Goal: Information Seeking & Learning: Learn about a topic

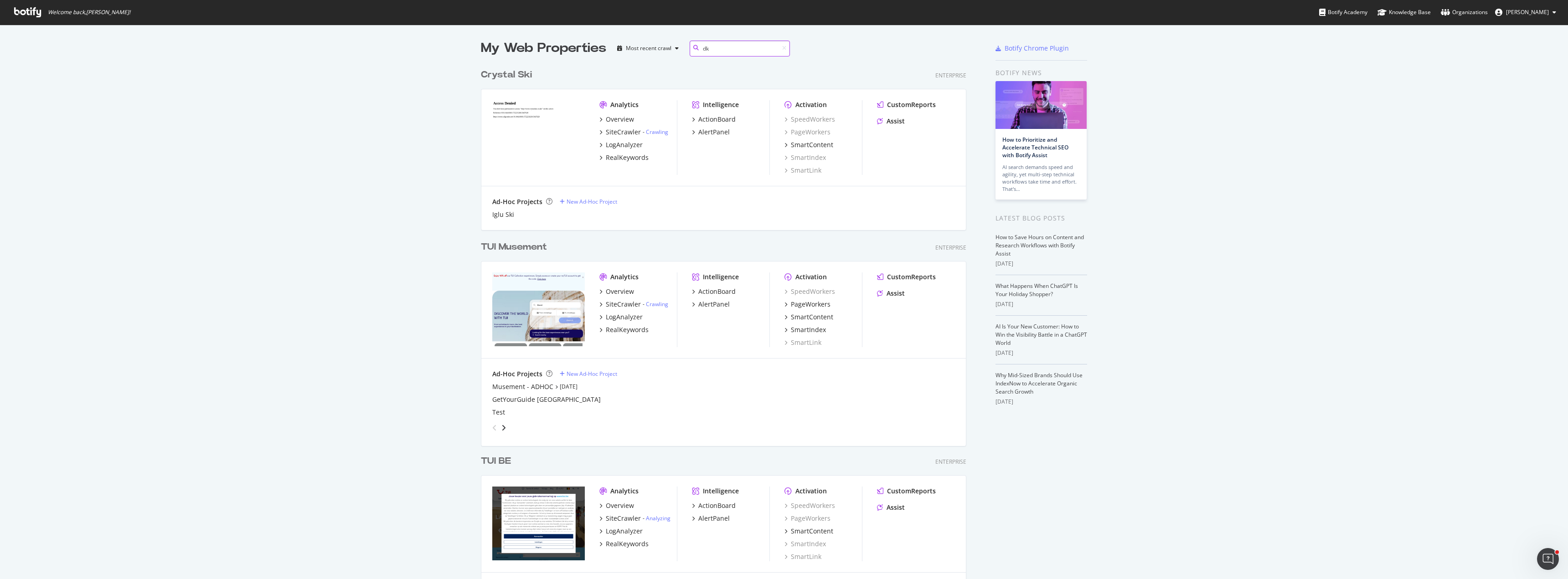
scroll to position [207, 486]
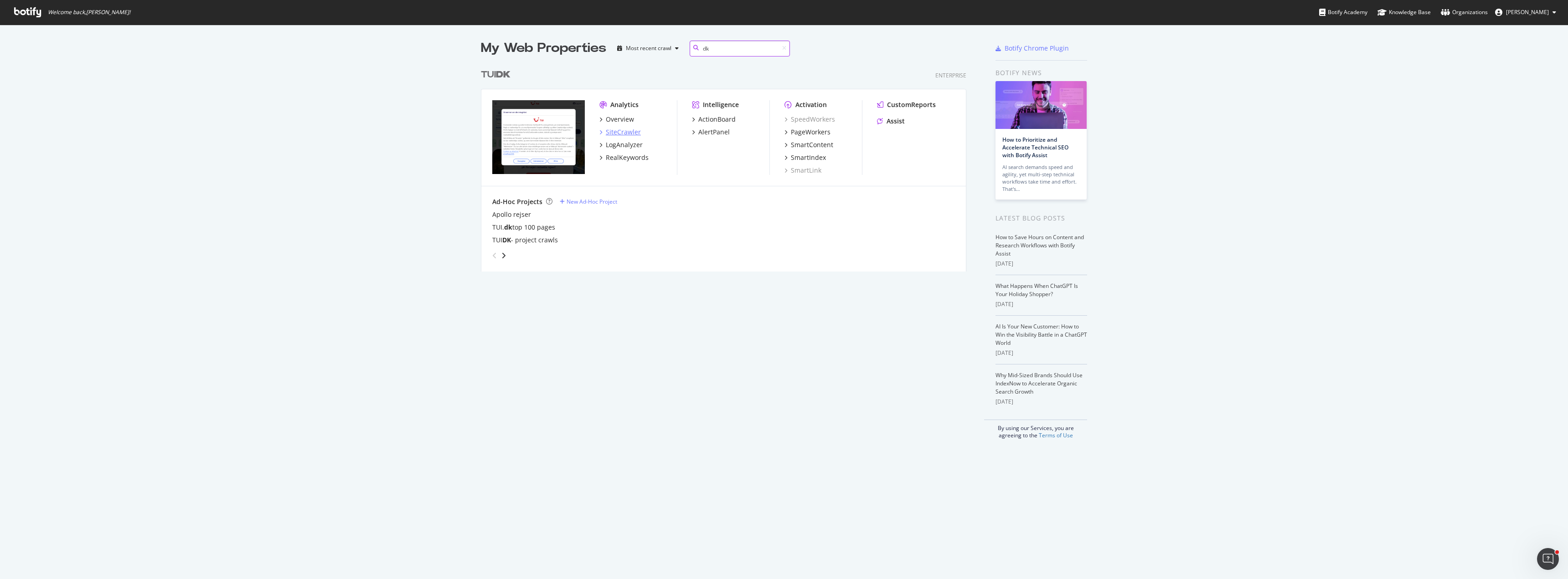
type input "dk"
click at [620, 134] on div "SiteCrawler" at bounding box center [623, 132] width 35 height 9
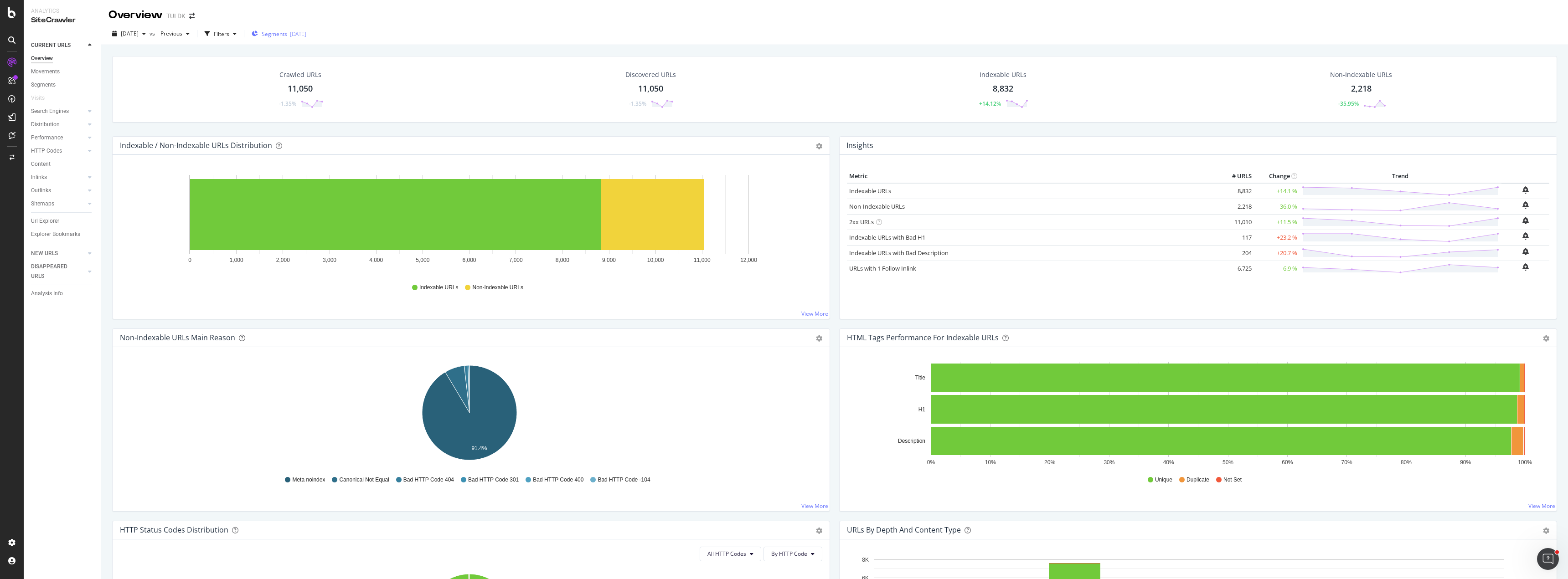
click at [306, 32] on div "[DATE]" at bounding box center [298, 33] width 16 height 8
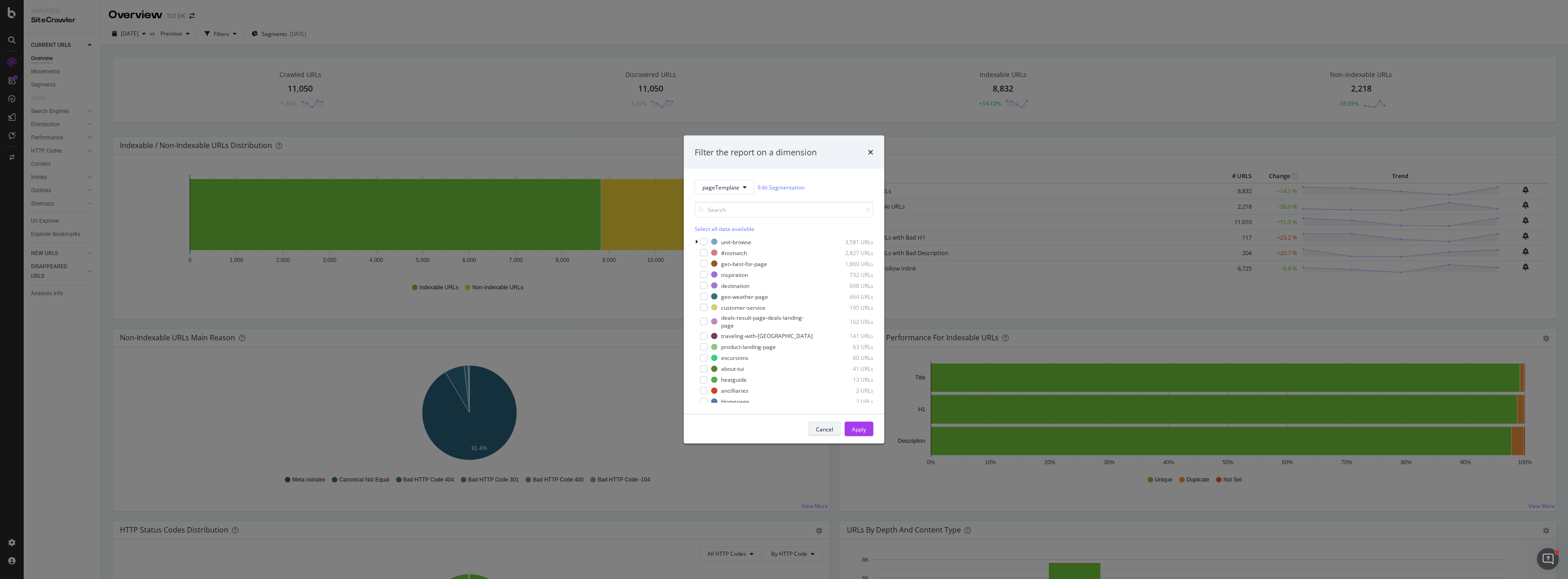
click at [833, 427] on button "Cancel" at bounding box center [825, 429] width 33 height 15
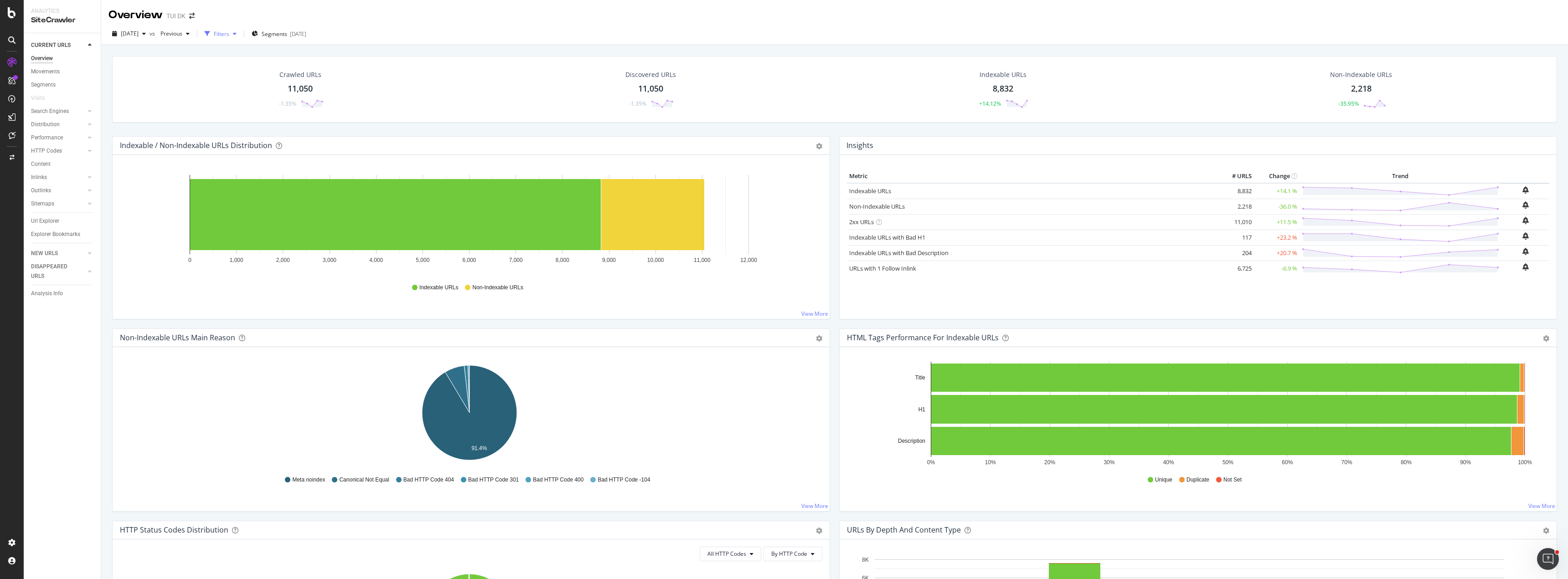
click at [229, 33] on div "Filters" at bounding box center [221, 33] width 15 height 8
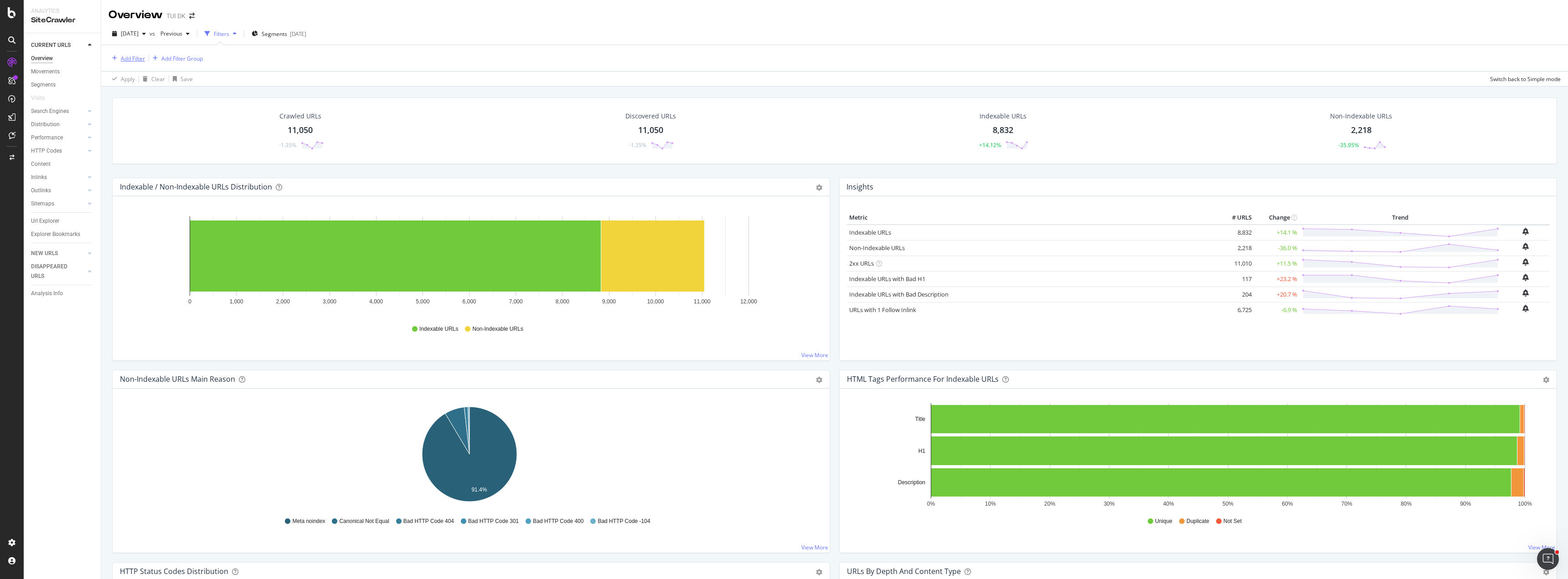
click at [122, 59] on div "Add Filter" at bounding box center [133, 58] width 24 height 8
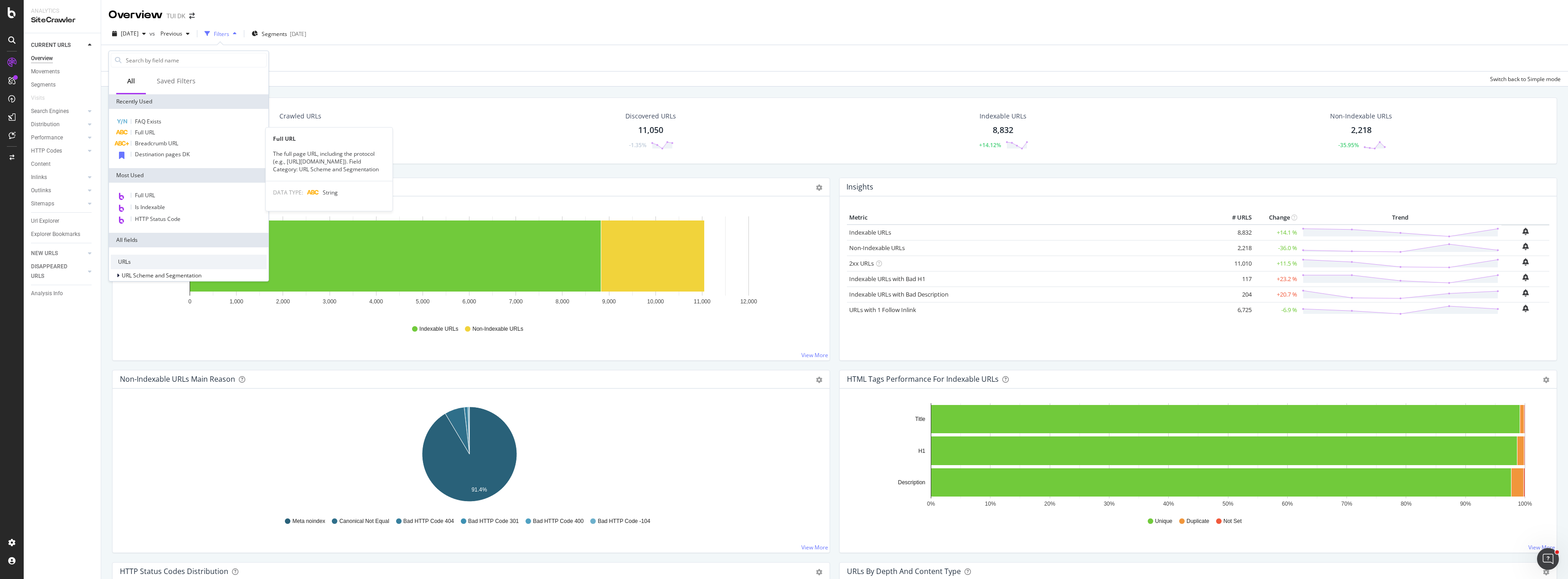
click at [155, 133] on div "Full URL" at bounding box center [189, 133] width 156 height 11
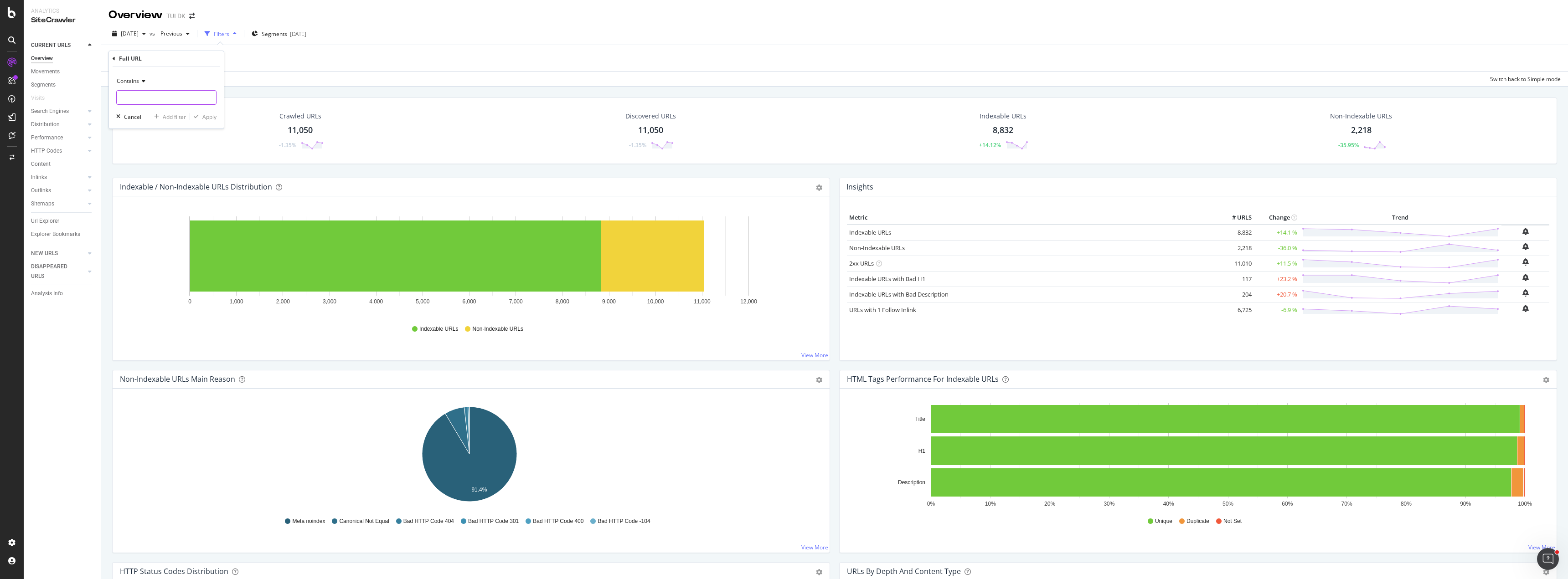
click at [155, 97] on input "text" at bounding box center [166, 97] width 99 height 15
type input "/tilbud/"
click at [204, 114] on div "Apply" at bounding box center [209, 117] width 14 height 8
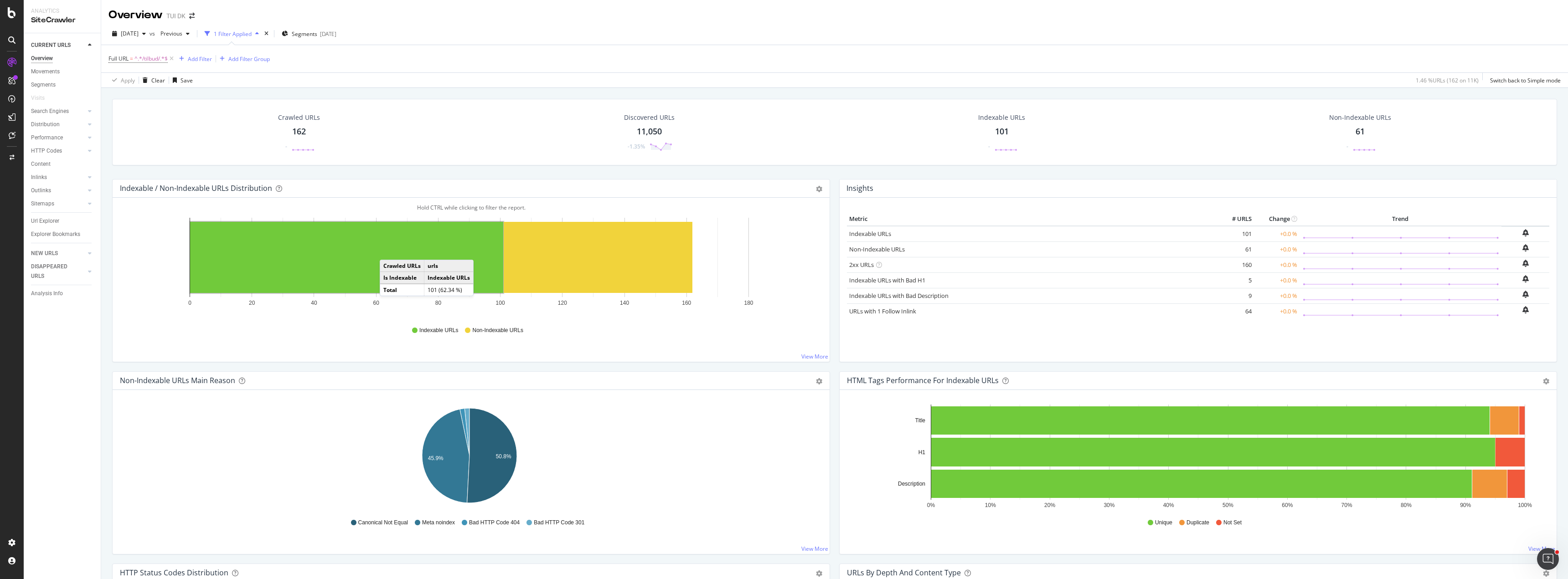
click at [388, 251] on rect "A chart." at bounding box center [346, 257] width 313 height 71
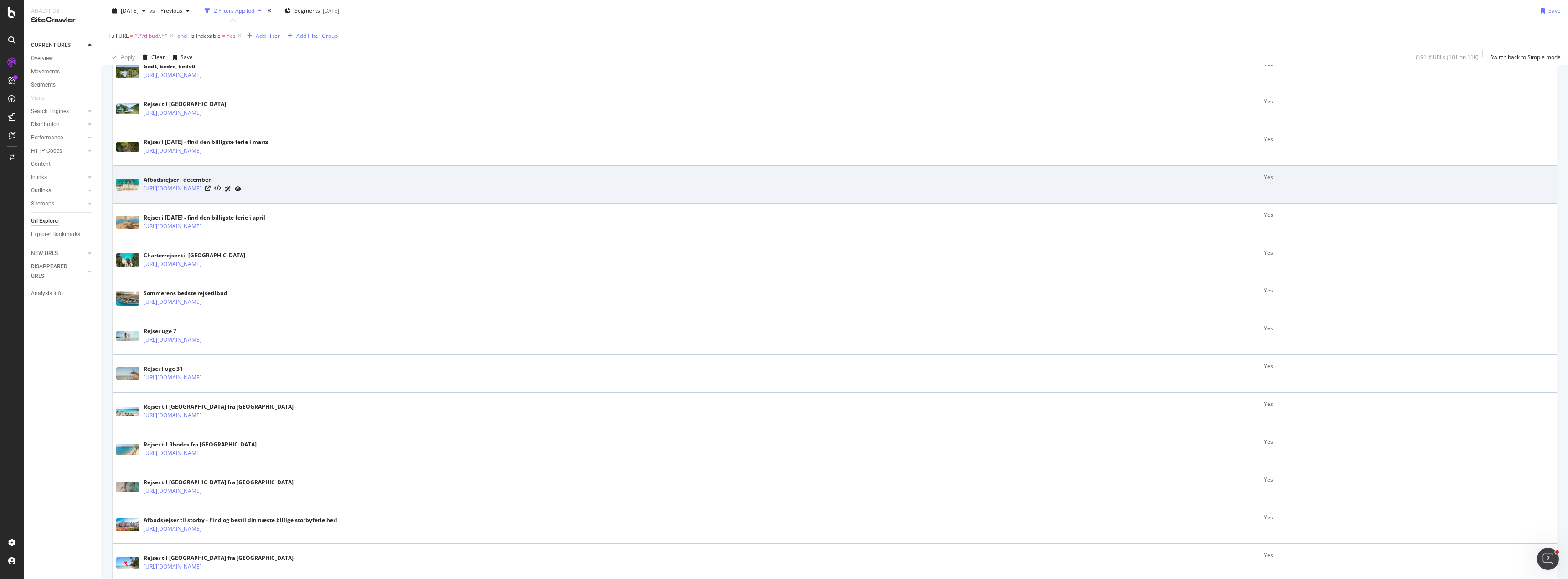
scroll to position [1184, 0]
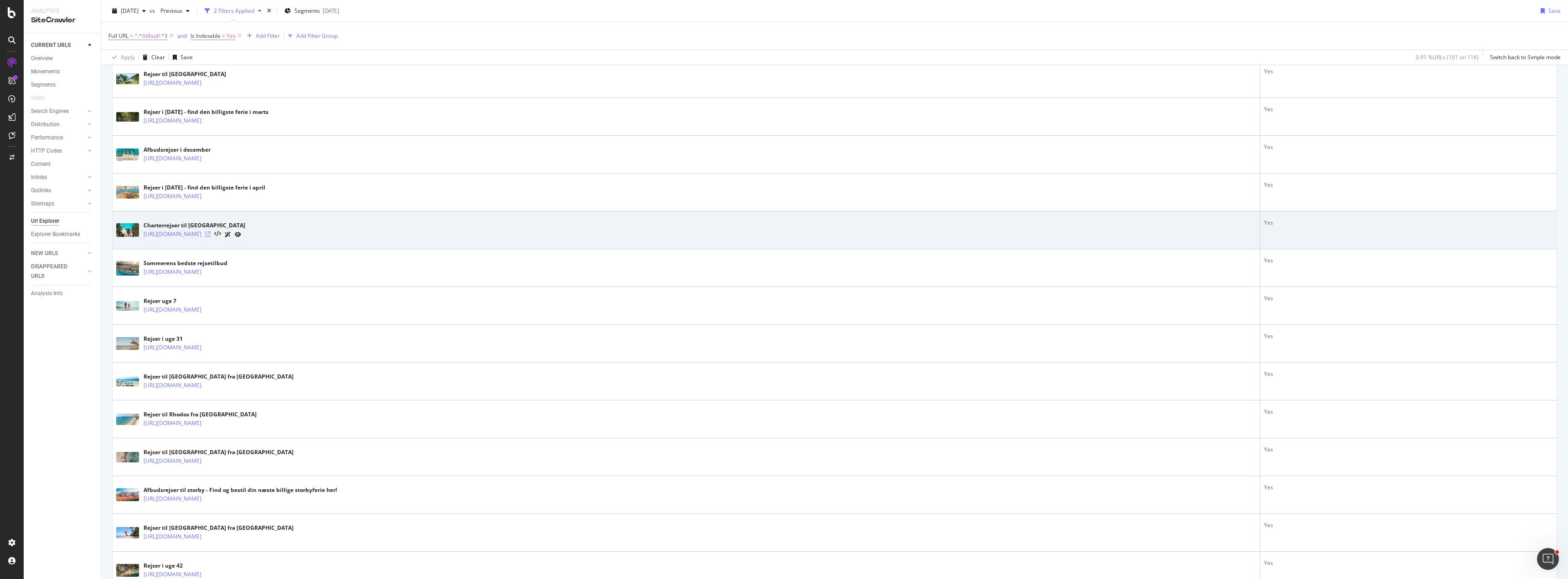
click at [211, 235] on icon at bounding box center [208, 234] width 5 height 5
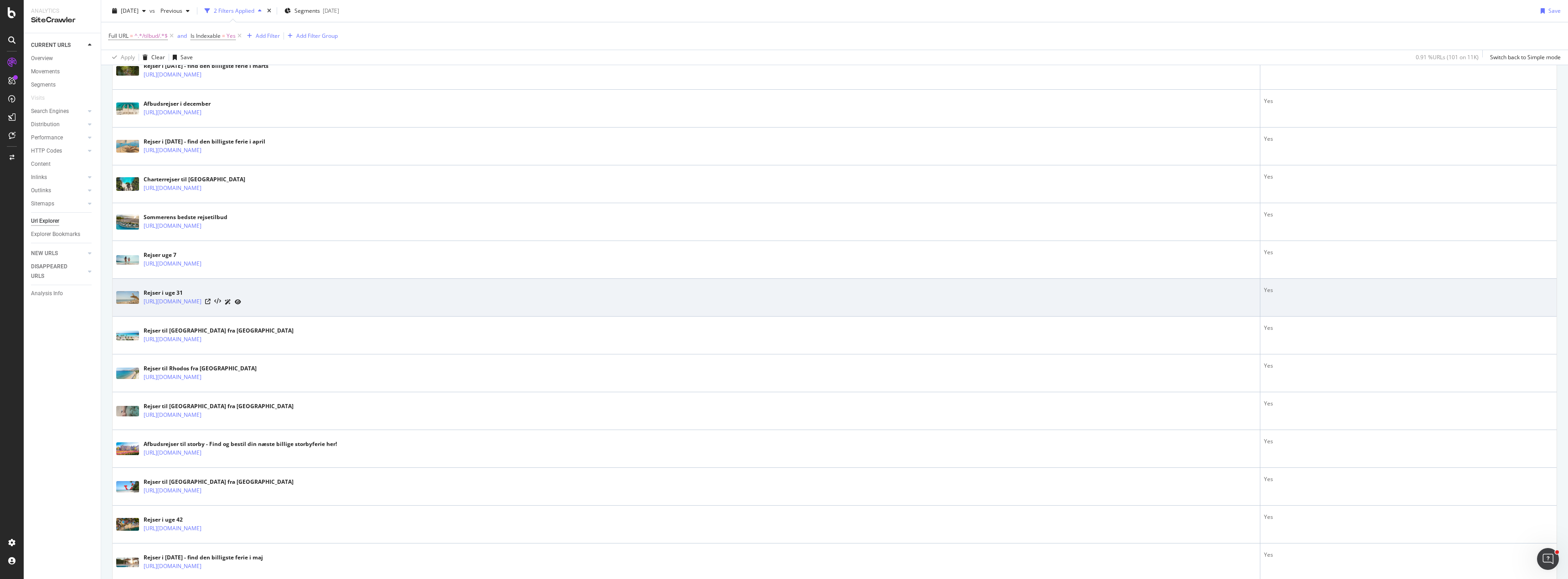
scroll to position [1275, 0]
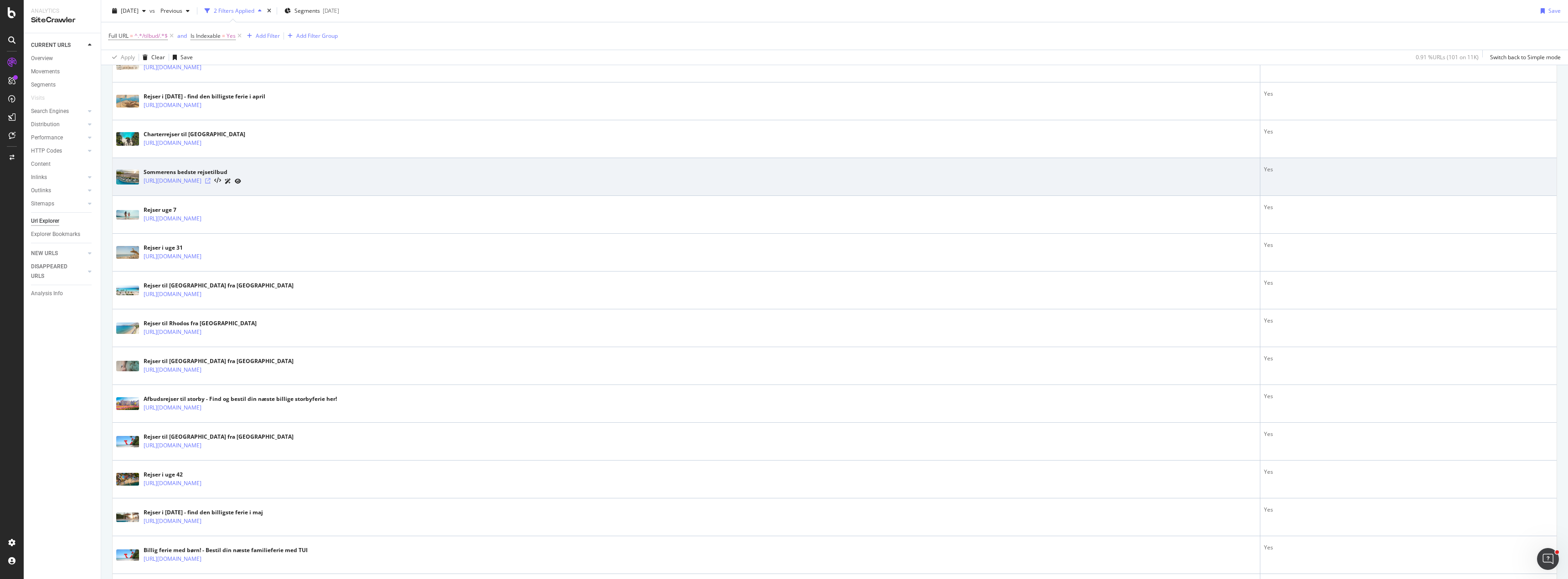
click at [211, 182] on icon at bounding box center [208, 181] width 5 height 5
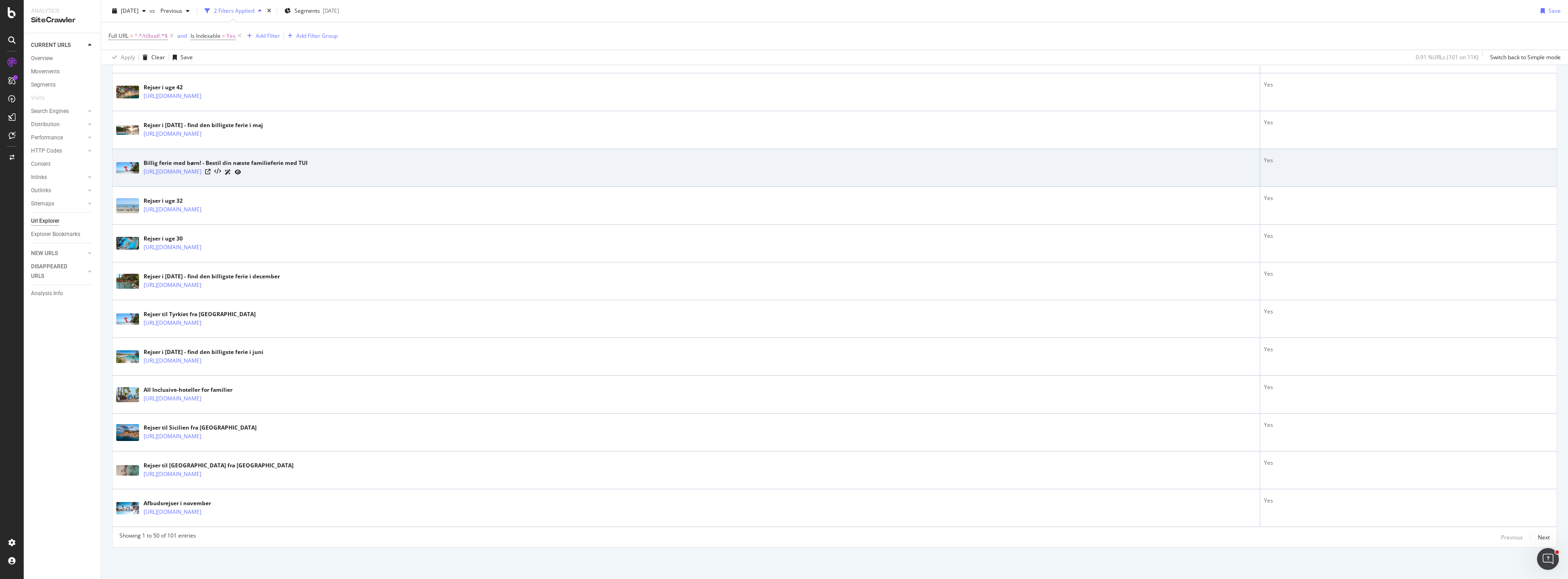
scroll to position [1663, 0]
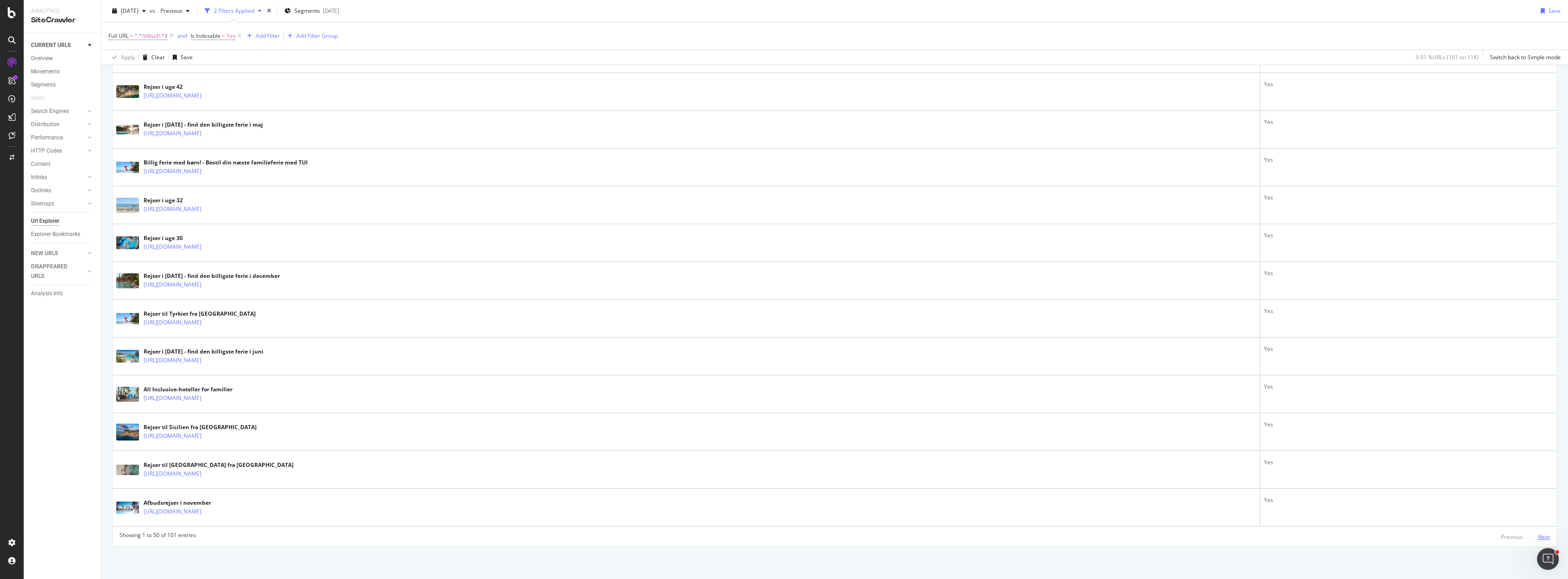
click at [1542, 535] on div "Next" at bounding box center [1544, 536] width 12 height 8
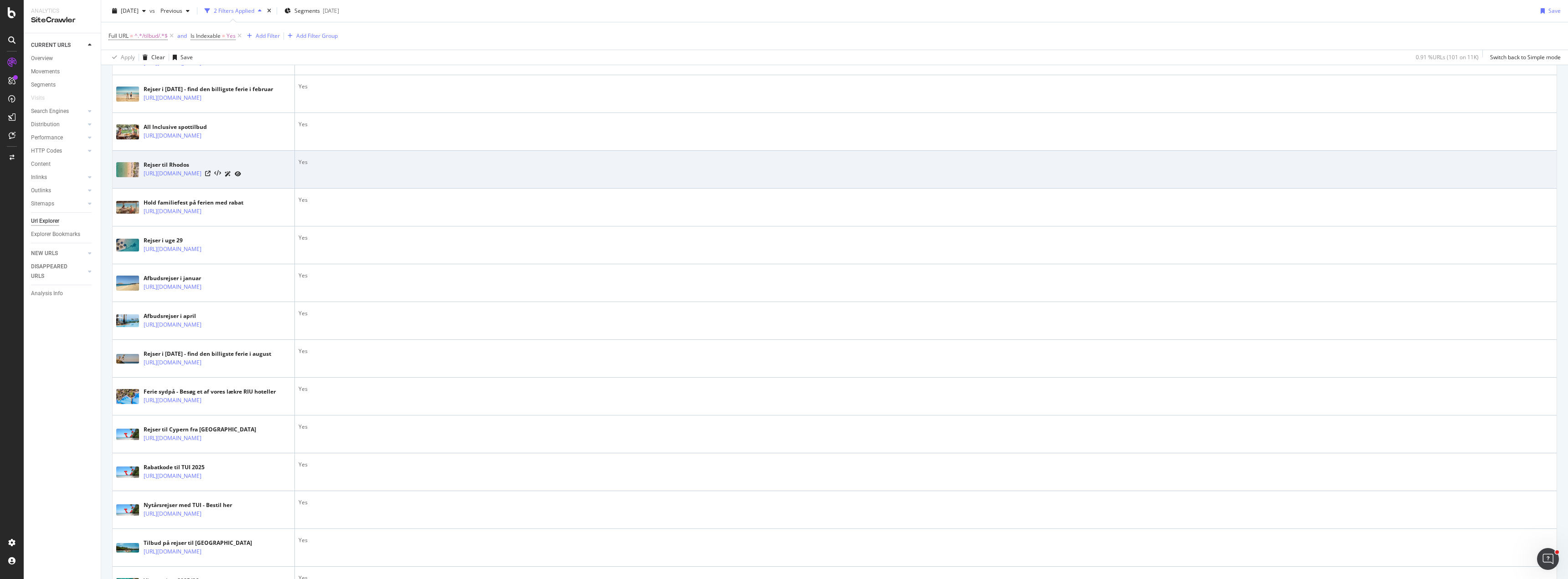
scroll to position [273, 0]
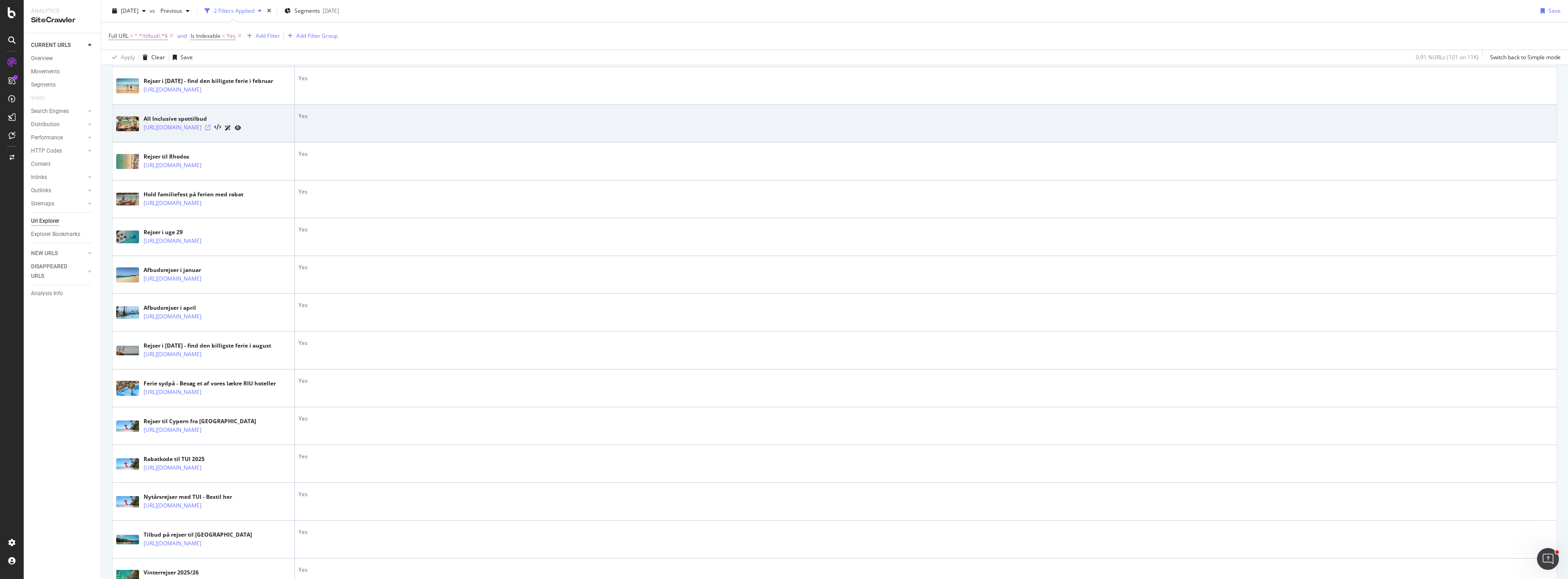
click at [211, 130] on icon at bounding box center [208, 127] width 5 height 5
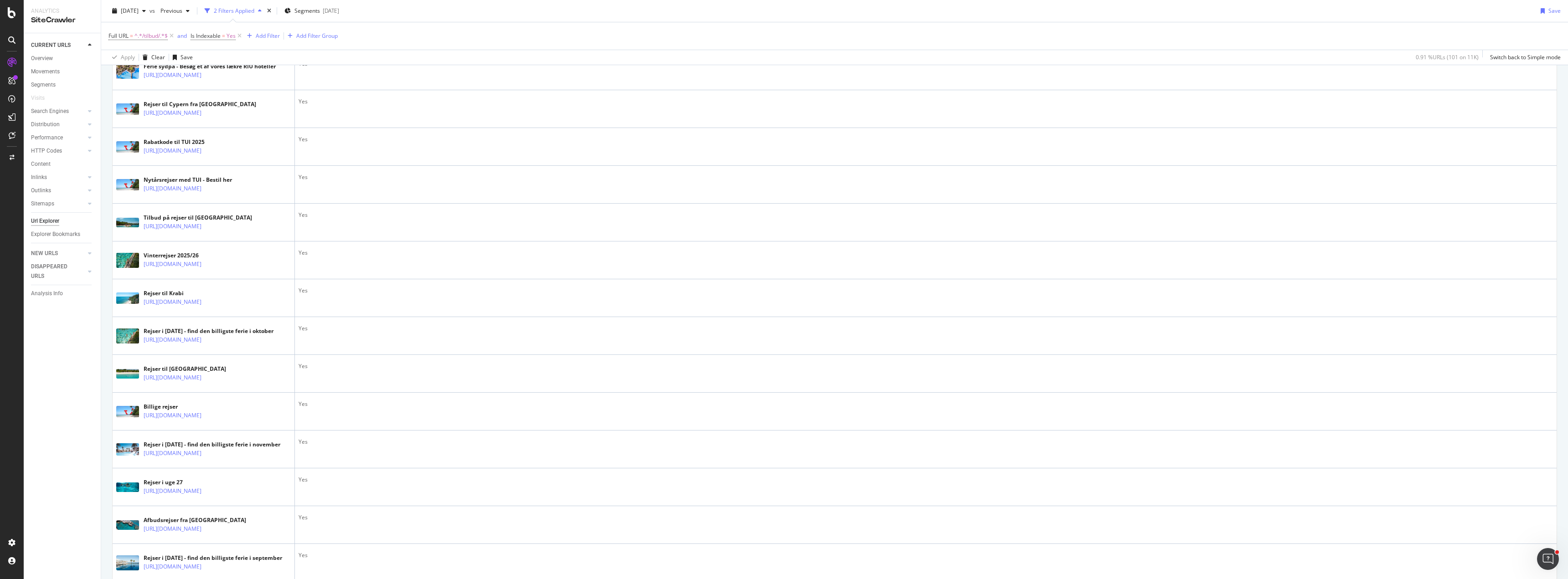
scroll to position [592, 0]
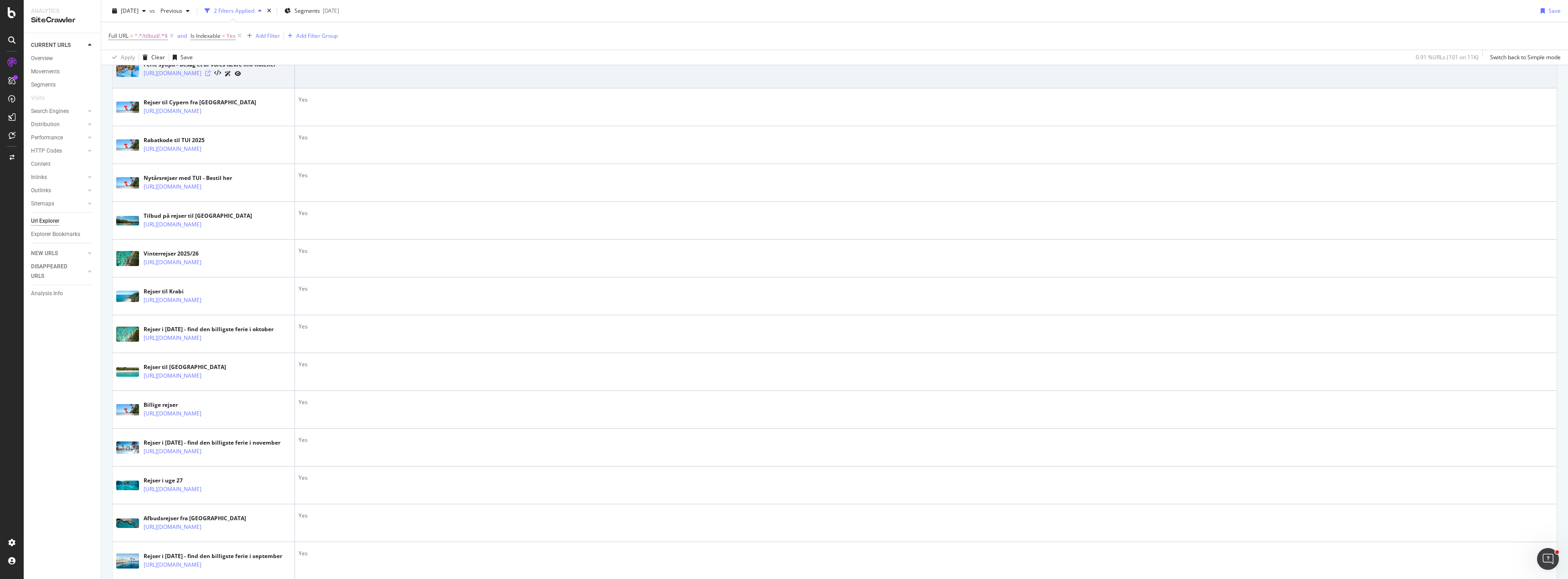
click at [211, 76] on icon at bounding box center [208, 73] width 5 height 5
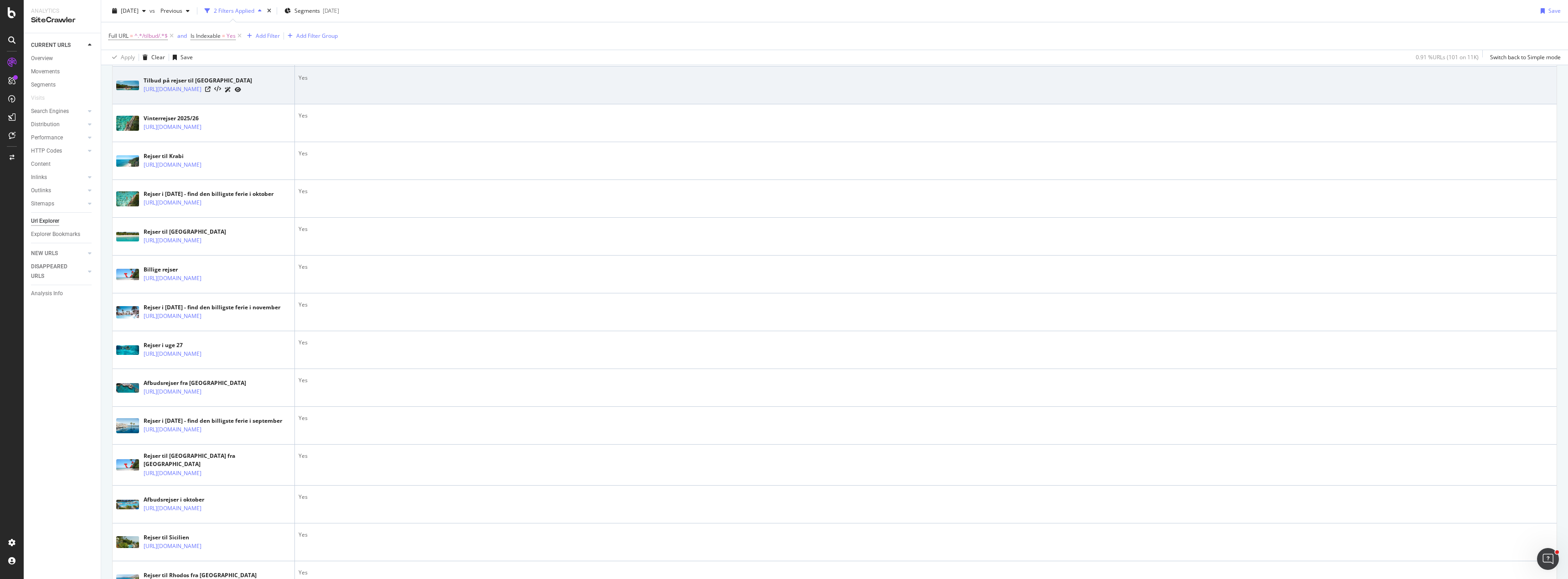
scroll to position [729, 0]
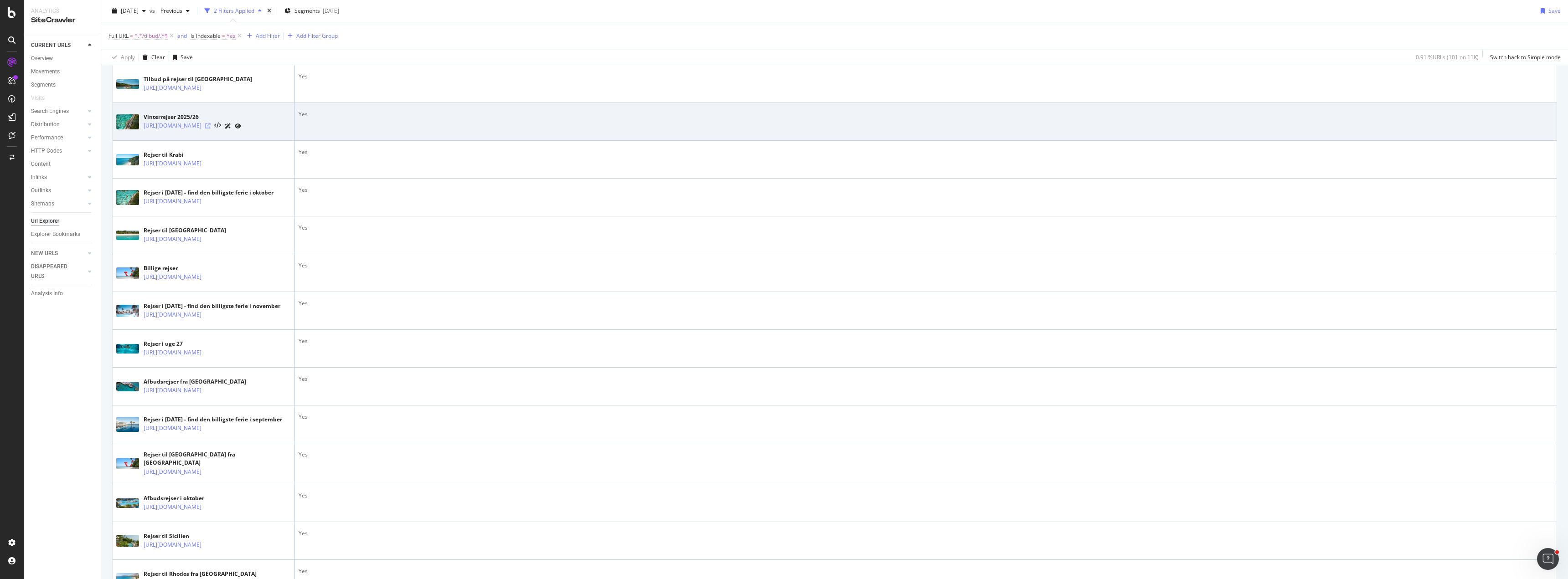
click at [211, 128] on icon at bounding box center [208, 125] width 5 height 5
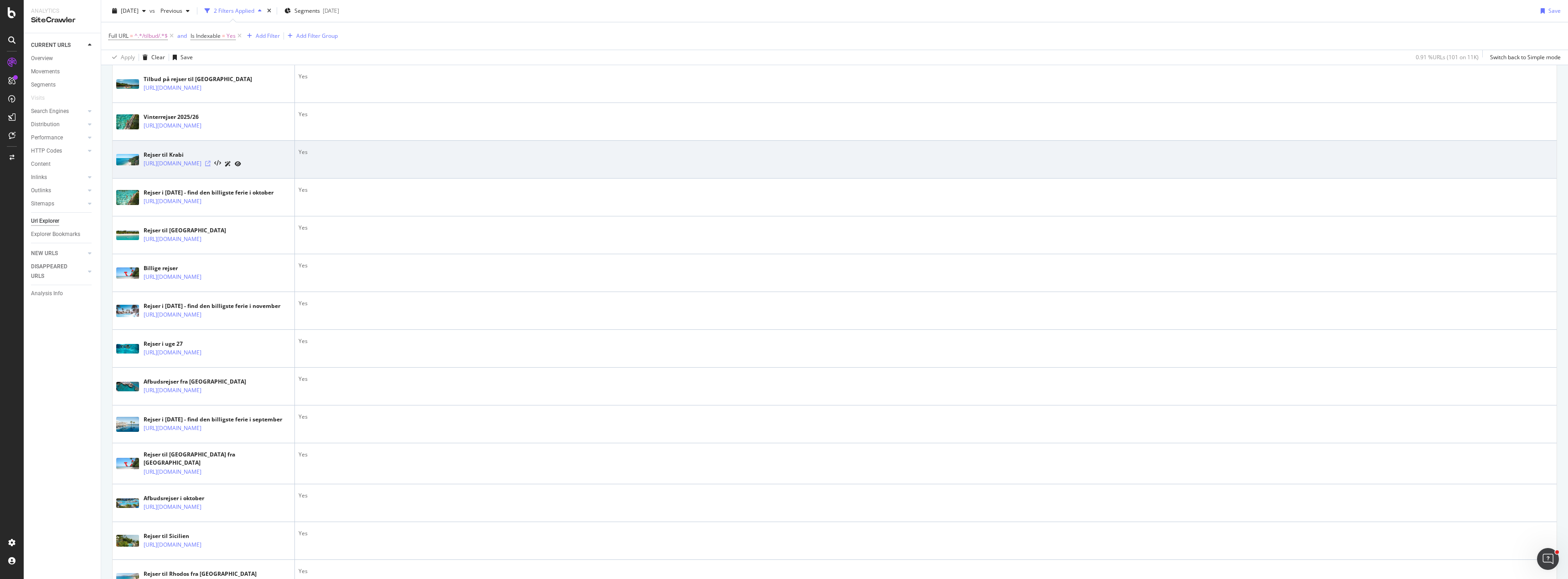
click at [211, 166] on icon at bounding box center [208, 163] width 5 height 5
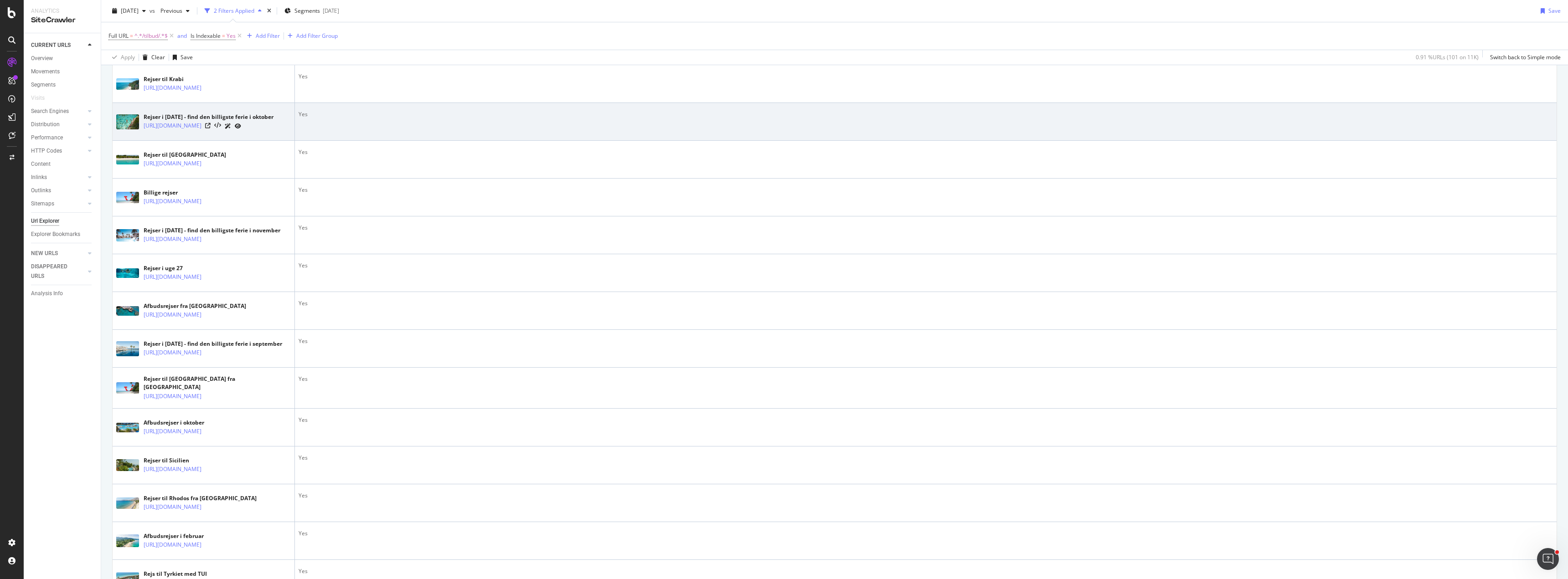
scroll to position [865, 0]
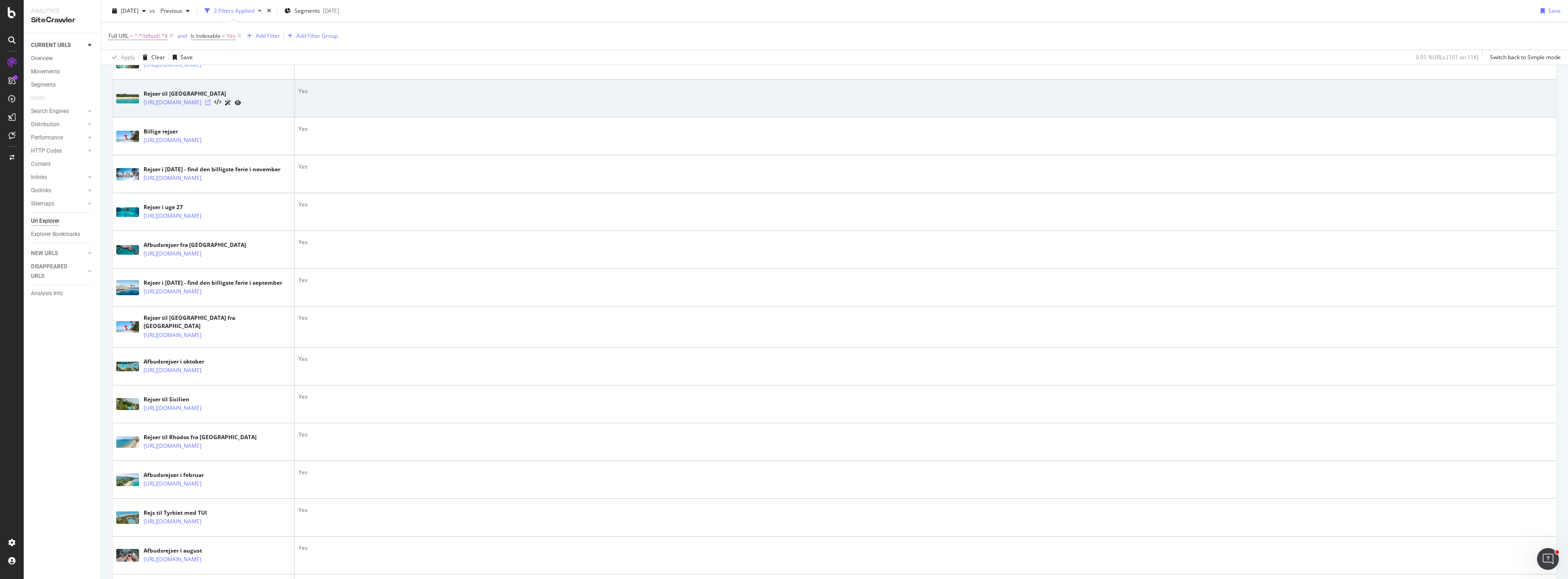
click at [211, 105] on icon at bounding box center [208, 102] width 5 height 5
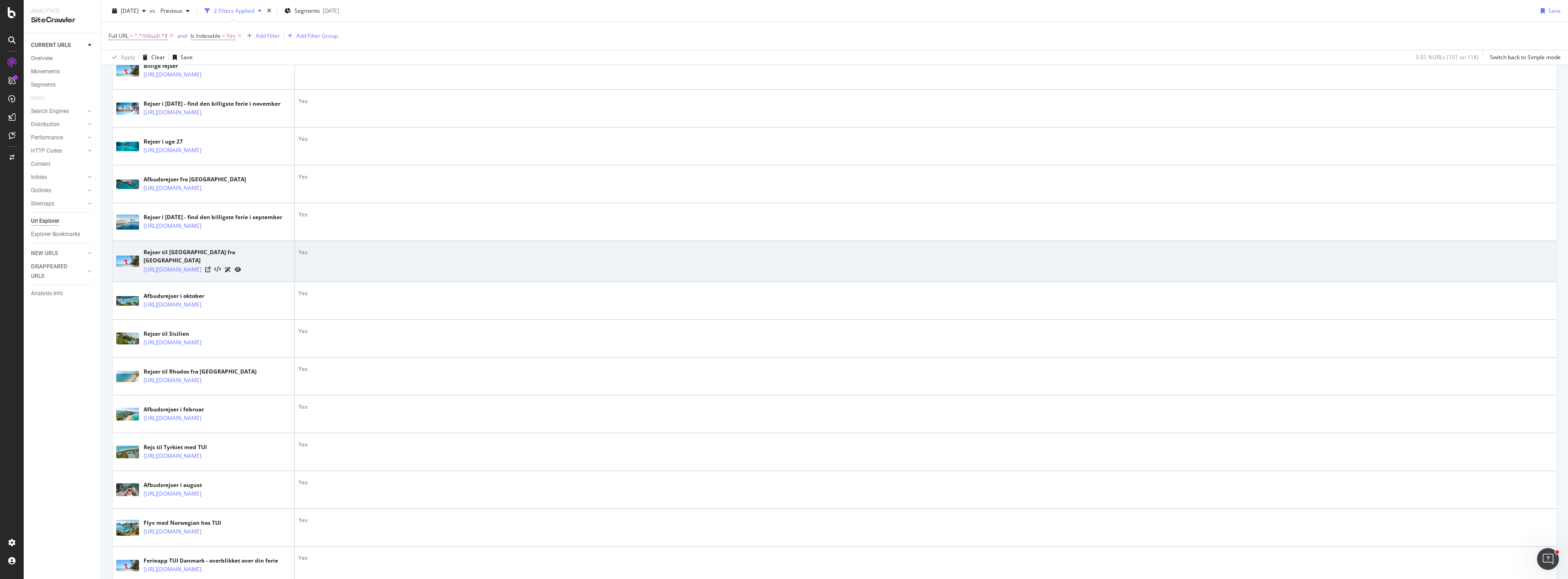
scroll to position [1047, 0]
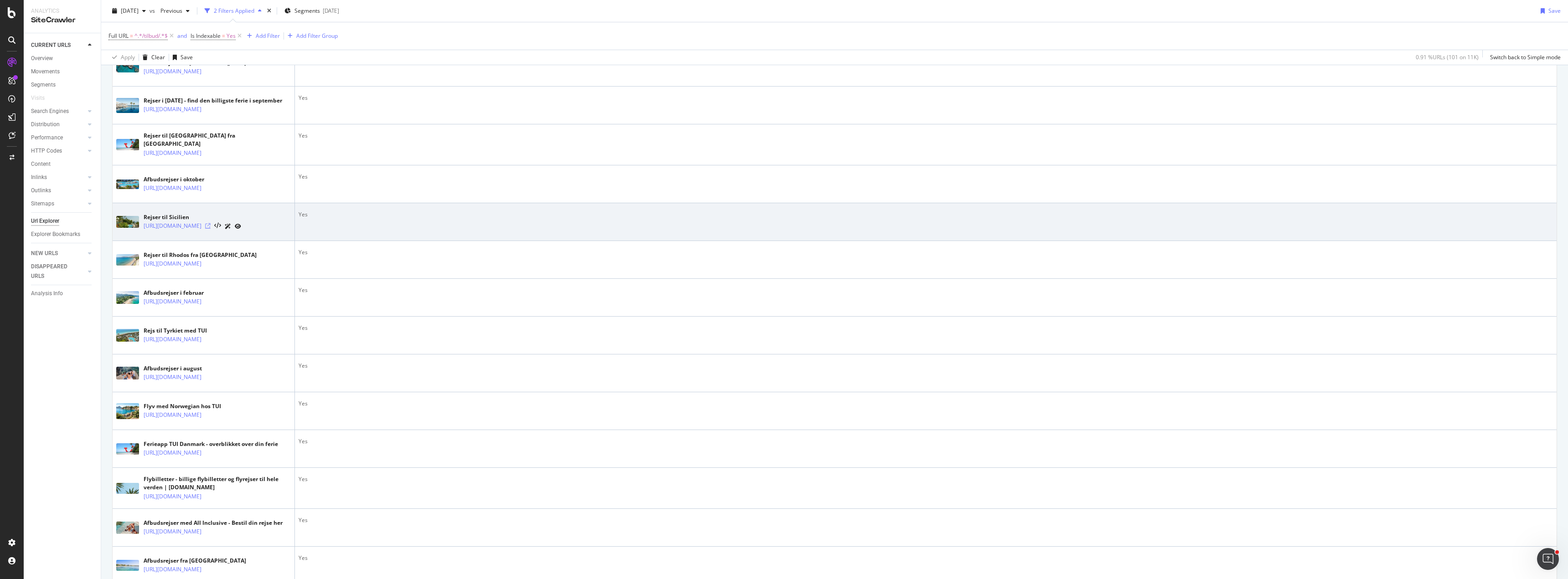
click at [211, 229] on icon at bounding box center [208, 226] width 5 height 5
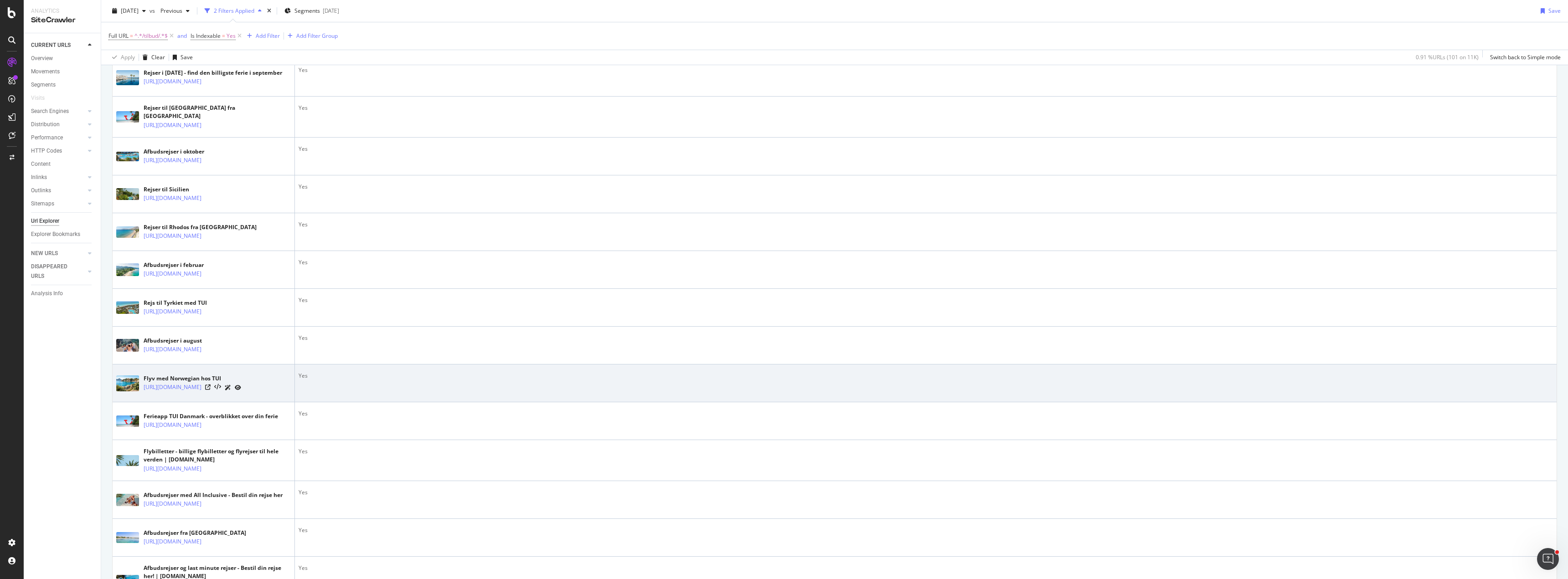
scroll to position [1184, 0]
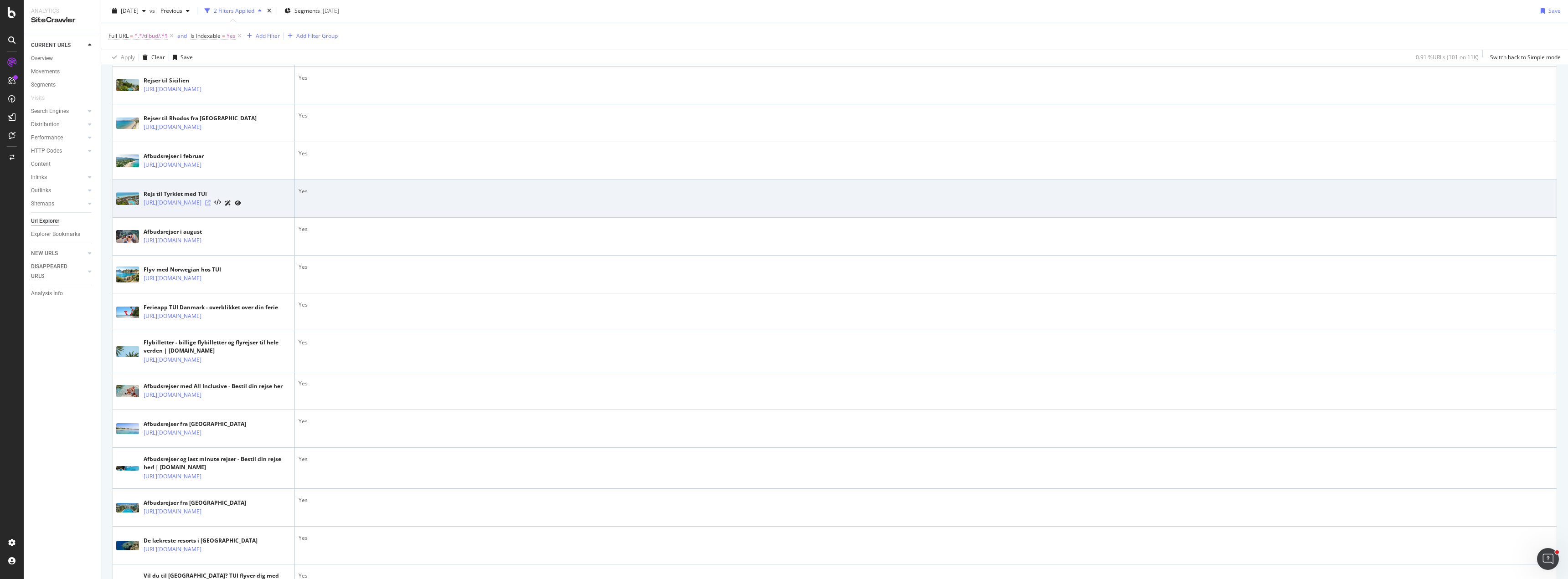
click at [211, 206] on icon at bounding box center [208, 203] width 5 height 5
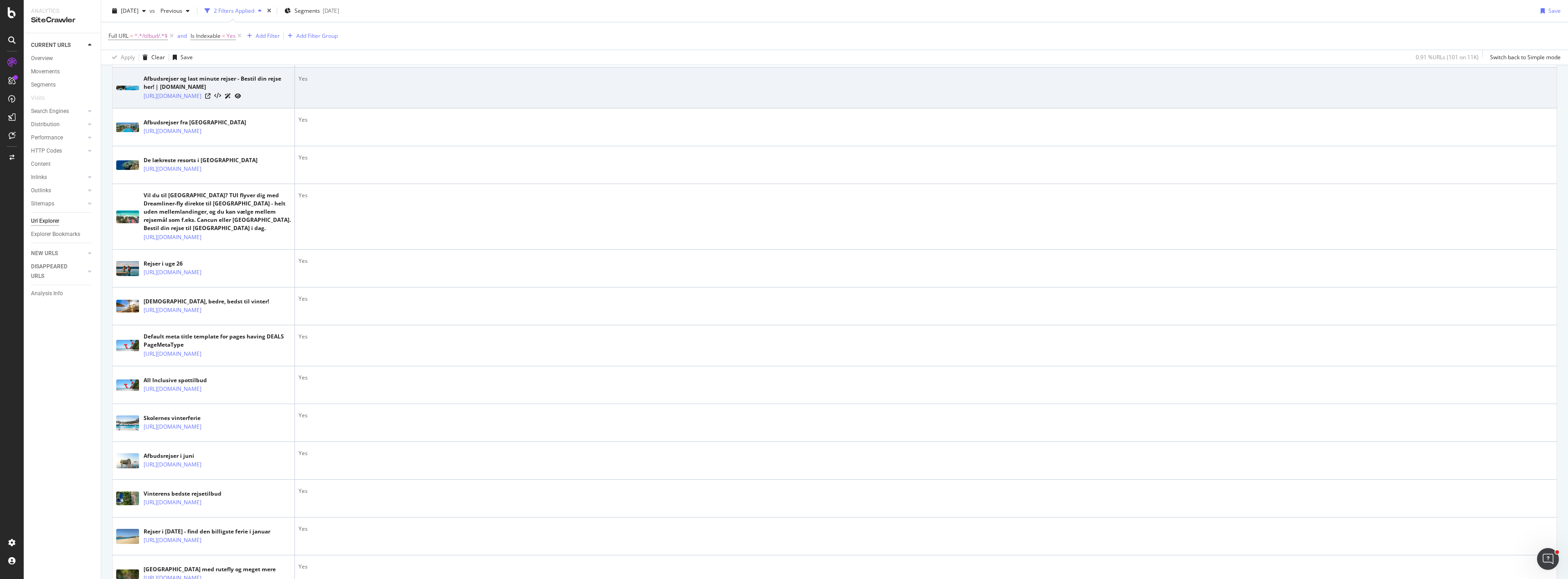
scroll to position [1594, 0]
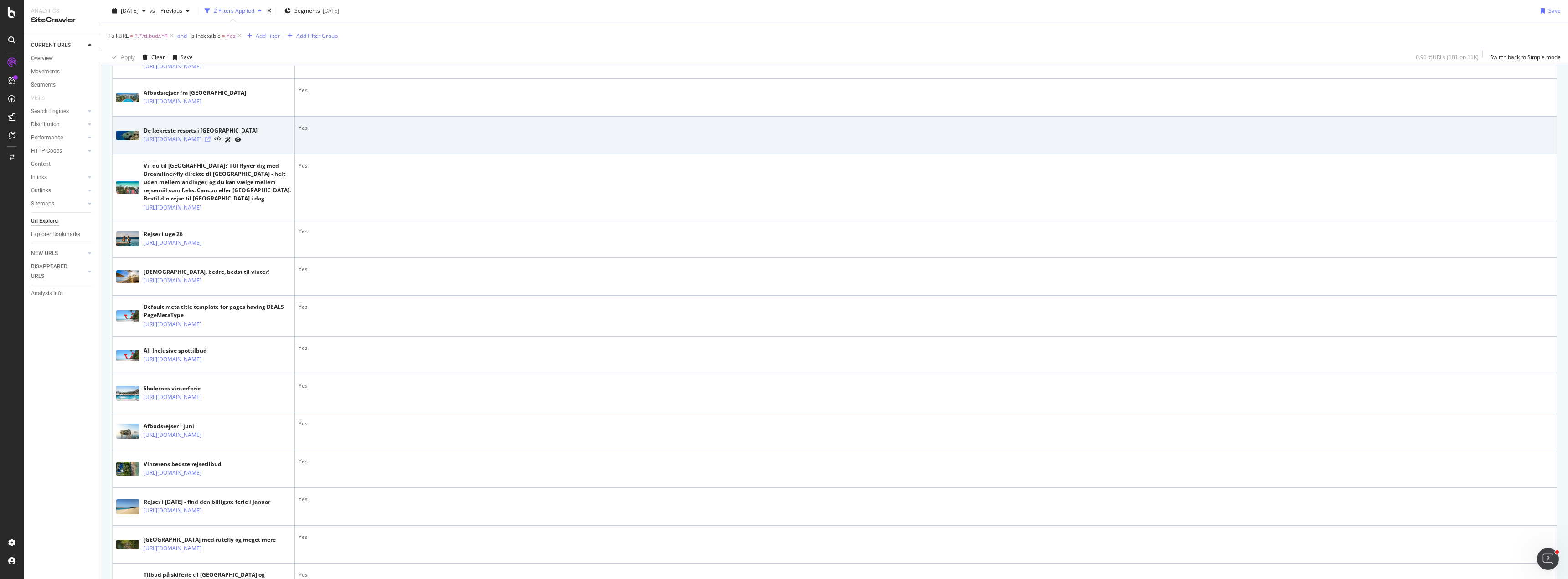
click at [211, 142] on icon at bounding box center [208, 139] width 5 height 5
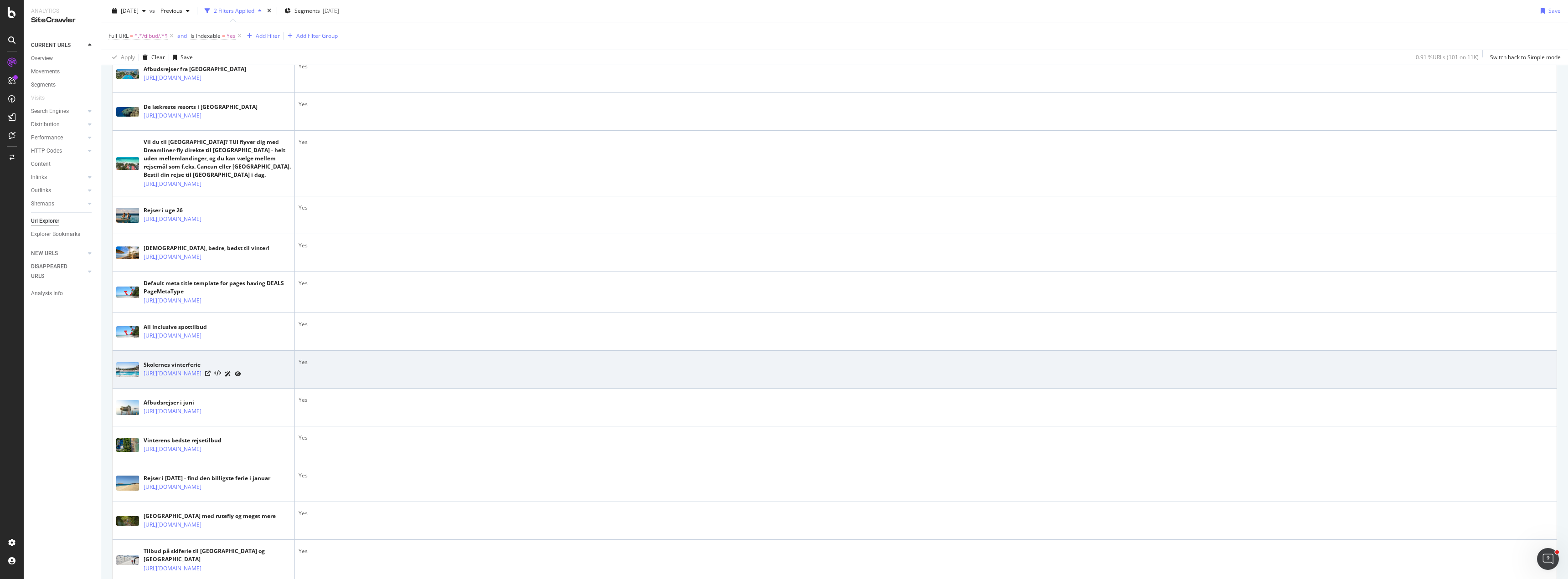
scroll to position [1731, 0]
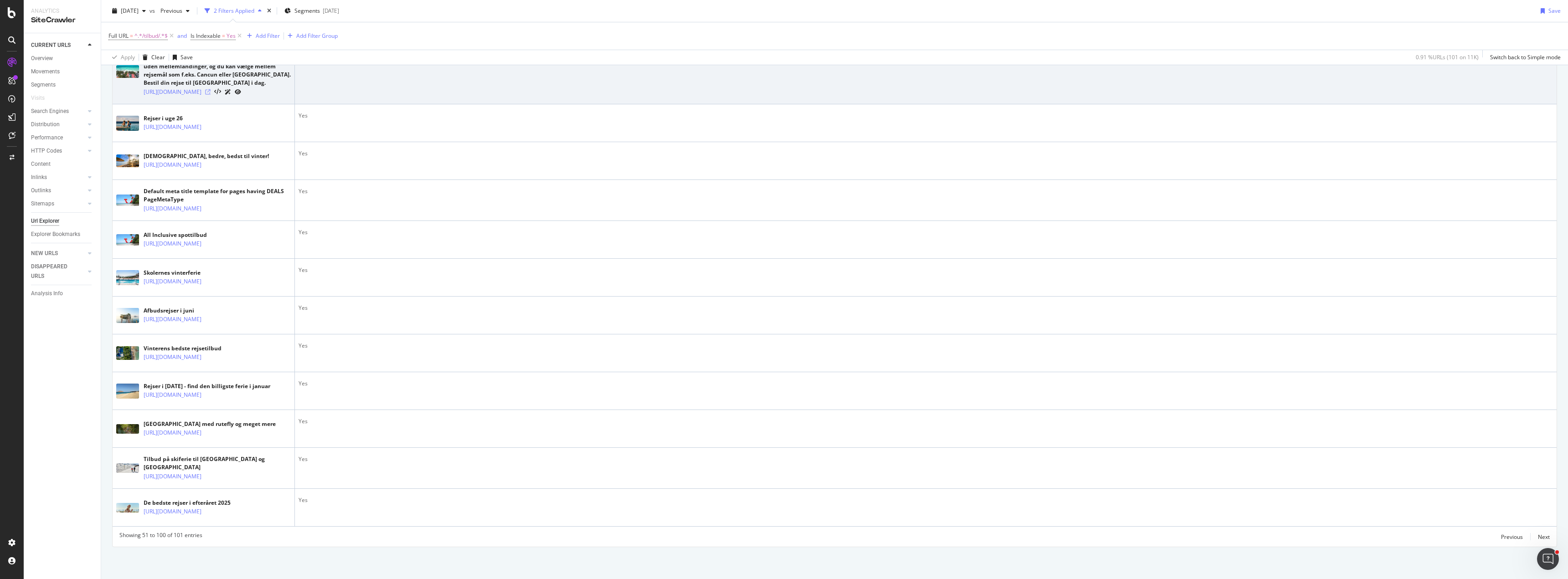
click at [211, 95] on icon at bounding box center [208, 92] width 5 height 5
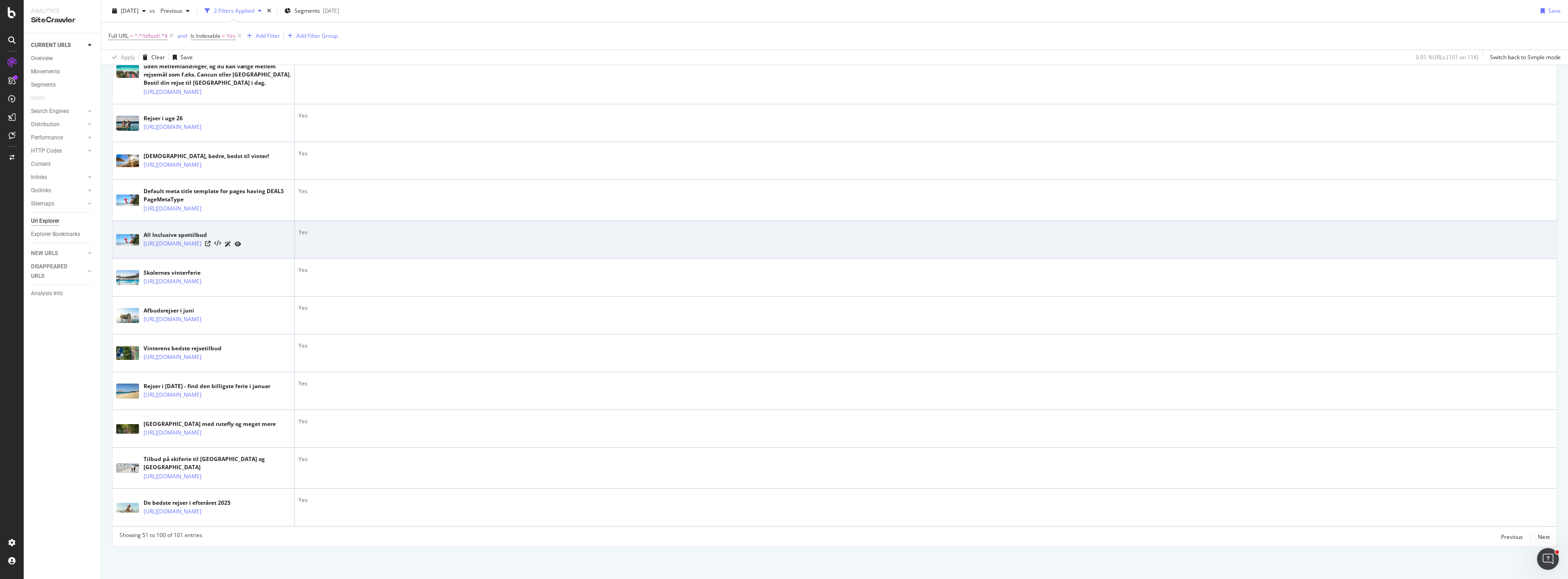
scroll to position [1792, 0]
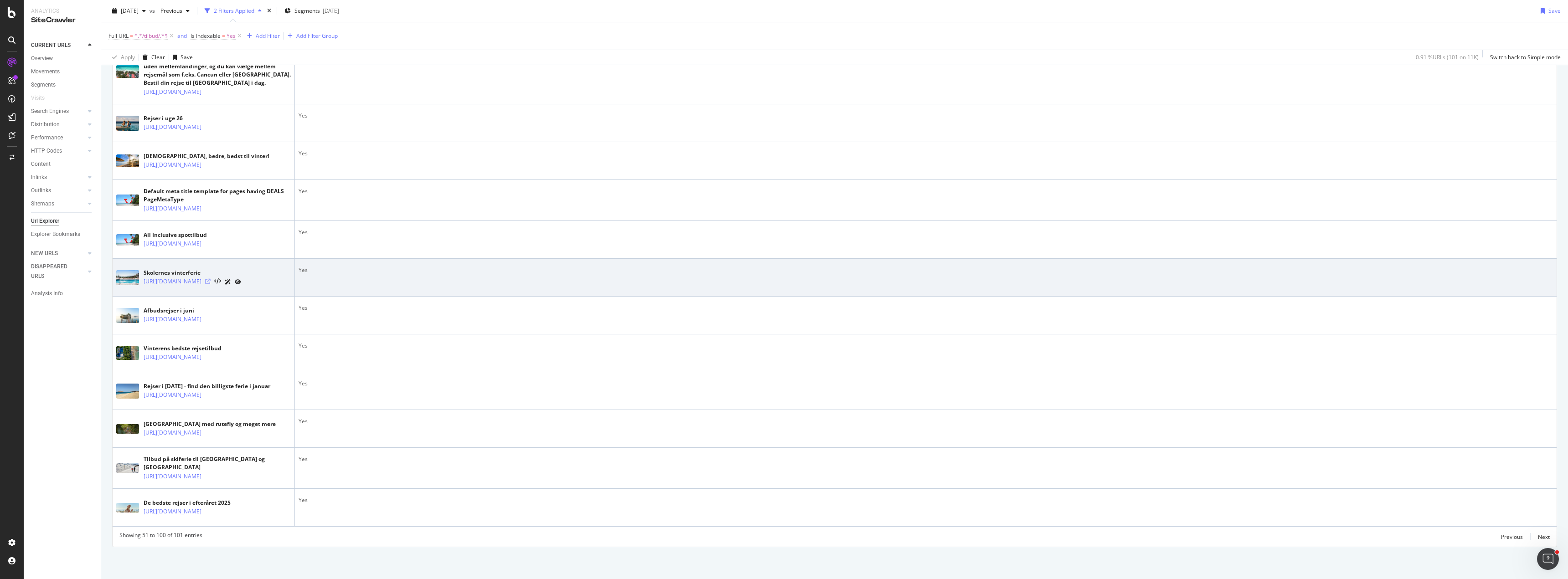
click at [211, 279] on icon at bounding box center [208, 281] width 5 height 5
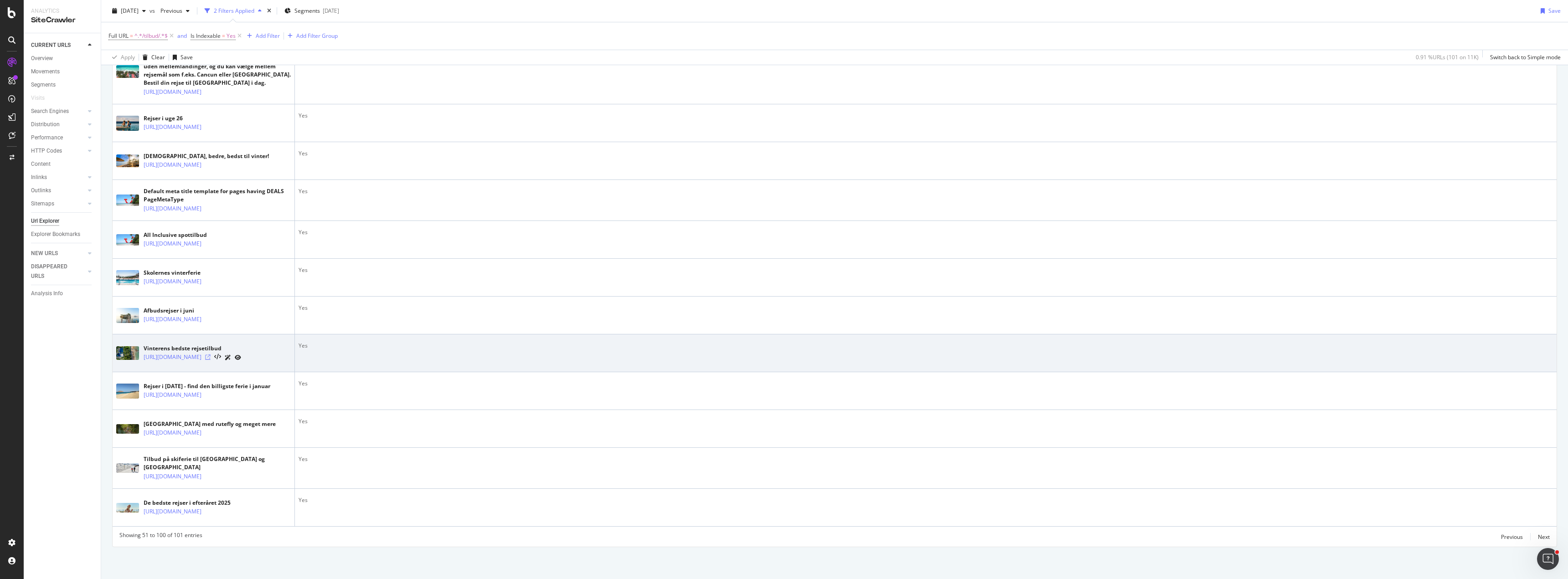
click at [211, 357] on icon at bounding box center [208, 357] width 5 height 5
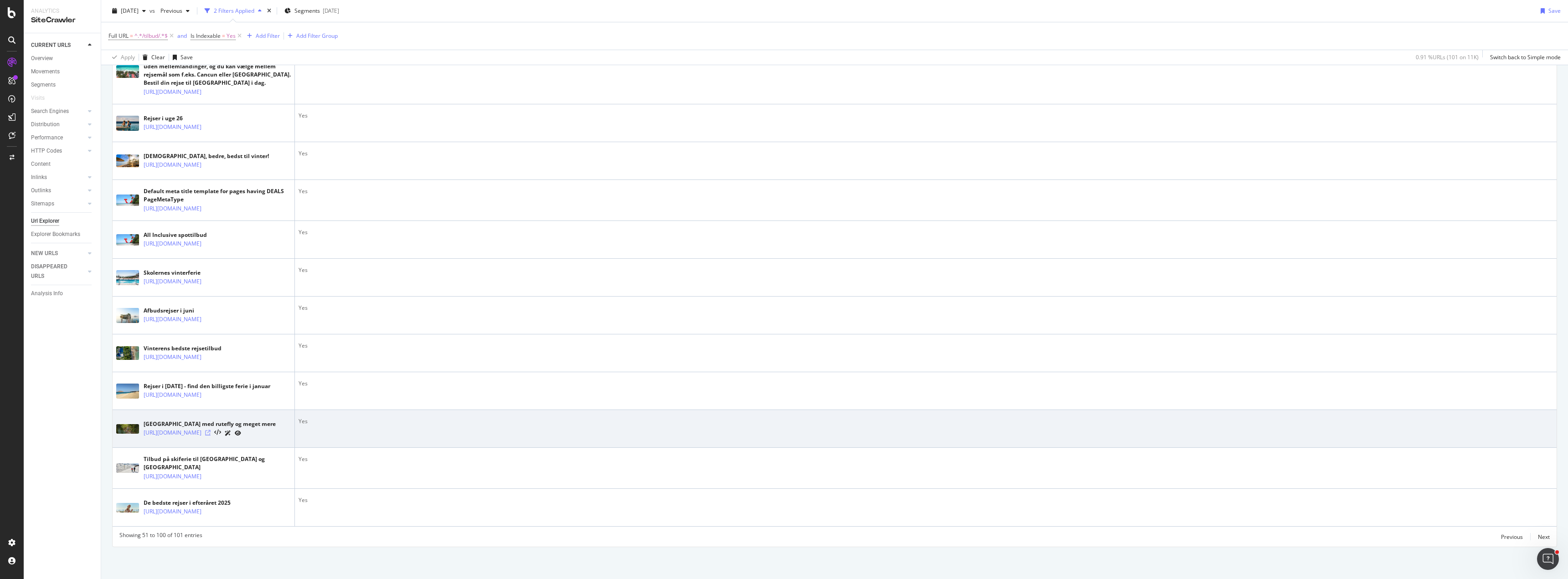
click at [211, 435] on icon at bounding box center [208, 432] width 5 height 5
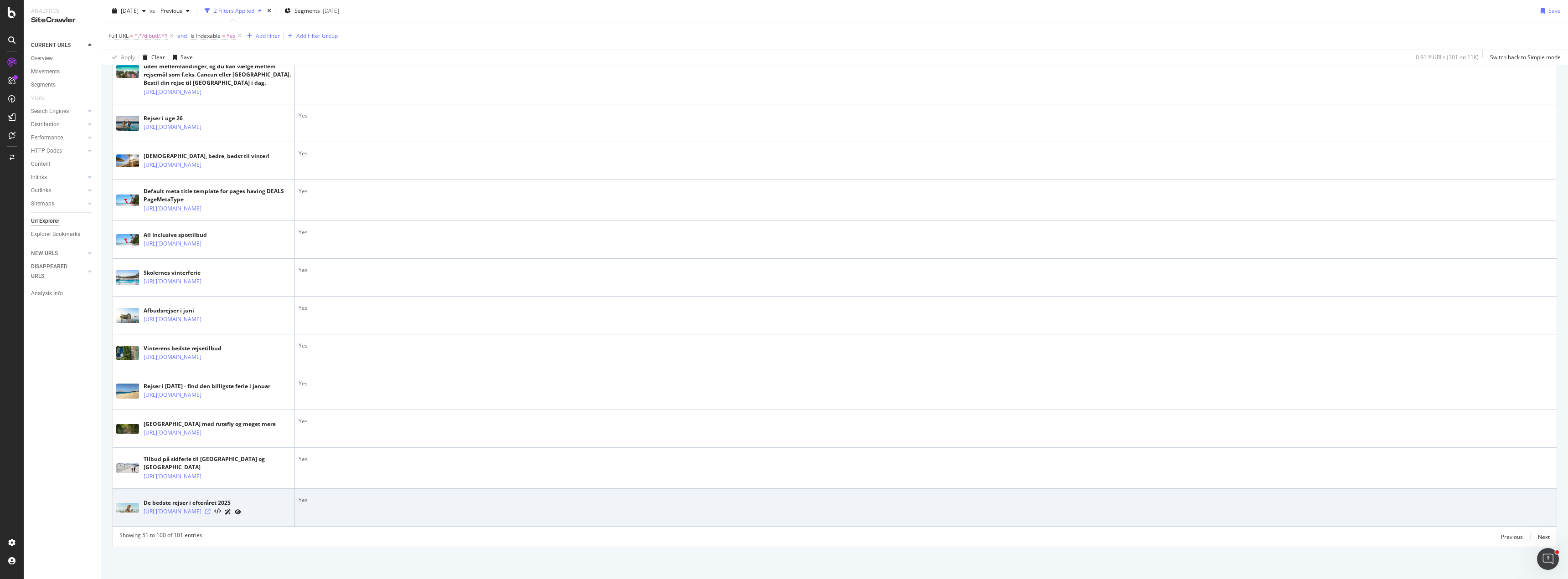
click at [211, 511] on icon at bounding box center [208, 511] width 5 height 5
